Goal: Transaction & Acquisition: Purchase product/service

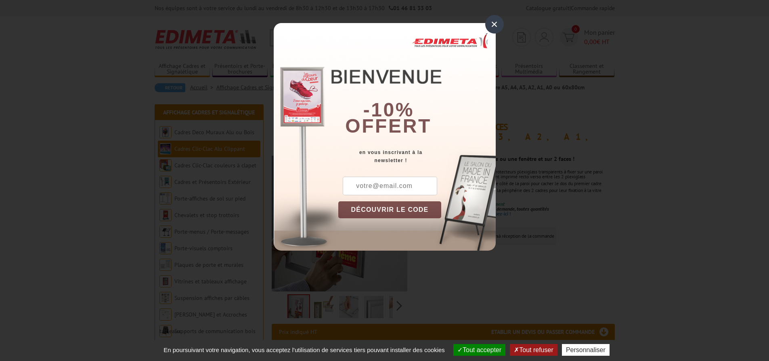
click at [493, 25] on div "×" at bounding box center [494, 24] width 19 height 19
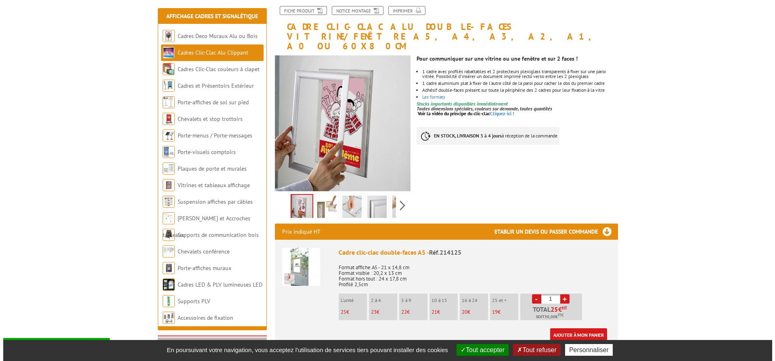
scroll to position [121, 0]
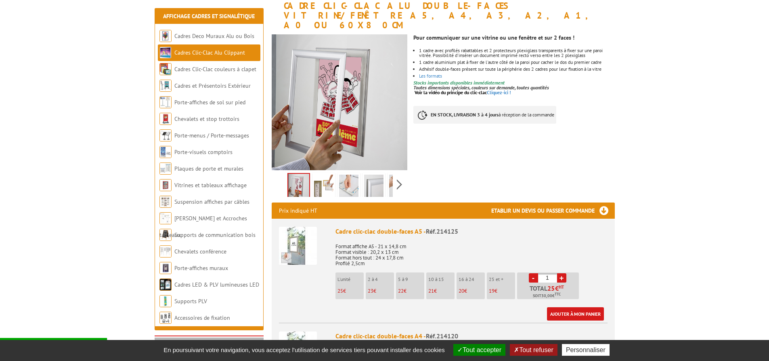
click at [303, 243] on img at bounding box center [298, 245] width 38 height 38
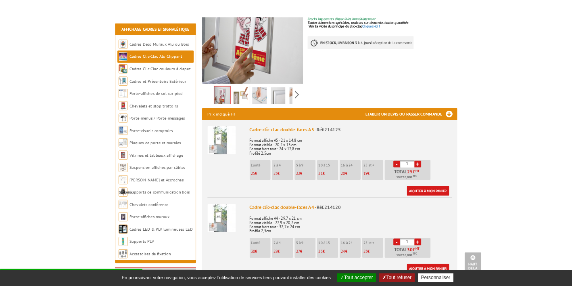
scroll to position [242, 0]
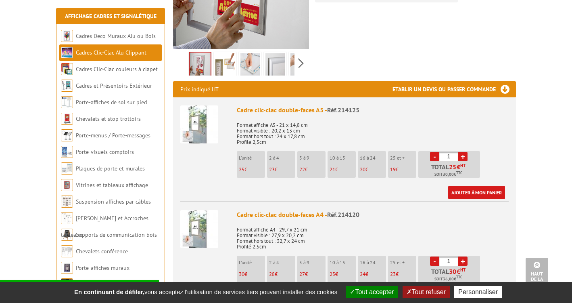
click at [404, 210] on div "Cadre clic-clac double-faces A4 - Réf.214120 Format affiche A4 - 29,7 x 21 cm F…" at bounding box center [373, 257] width 272 height 94
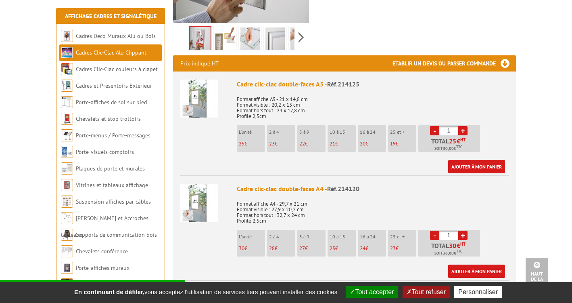
scroll to position [283, 0]
